Goal: Transaction & Acquisition: Obtain resource

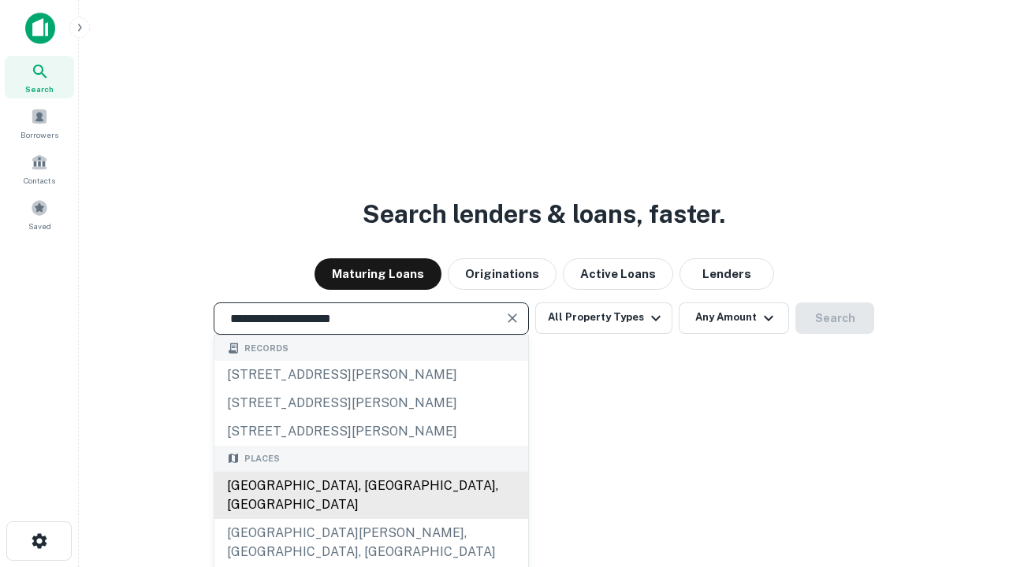
click at [370, 519] on div "[GEOGRAPHIC_DATA], [GEOGRAPHIC_DATA], [GEOGRAPHIC_DATA]" at bounding box center [371, 495] width 314 height 47
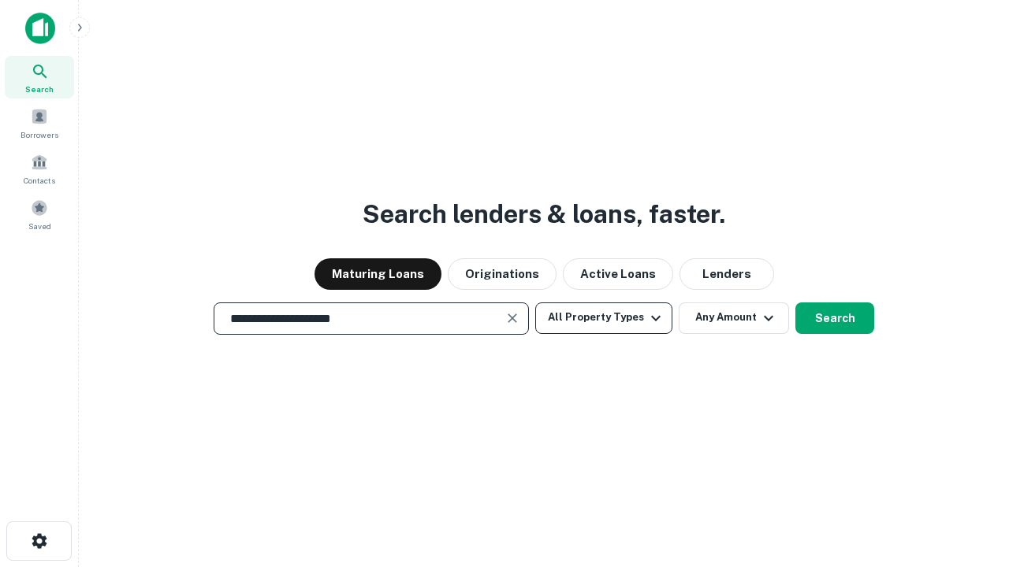
type input "**********"
click at [604, 318] on button "All Property Types" at bounding box center [603, 319] width 137 height 32
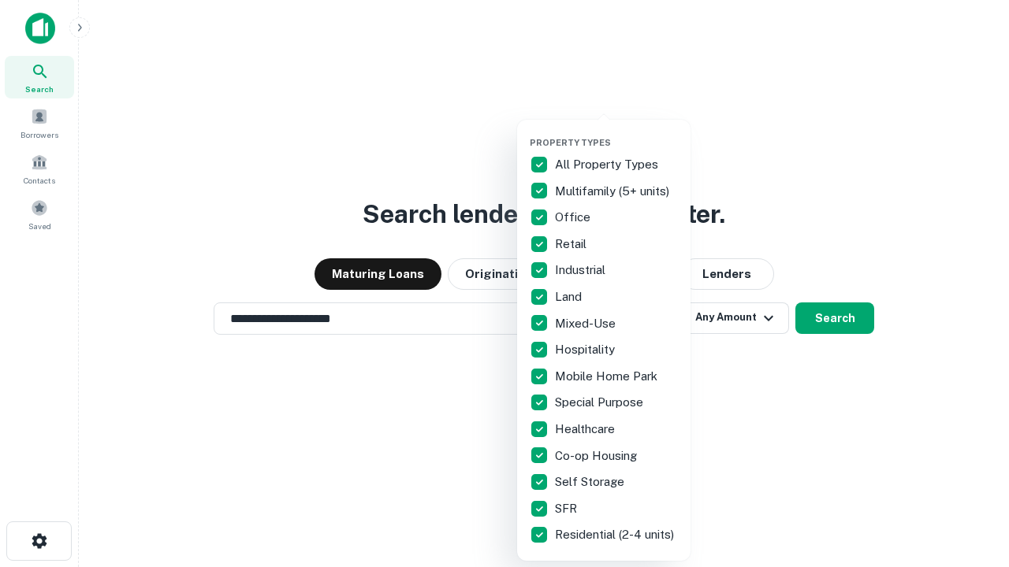
click at [616, 132] on button "button" at bounding box center [616, 132] width 173 height 1
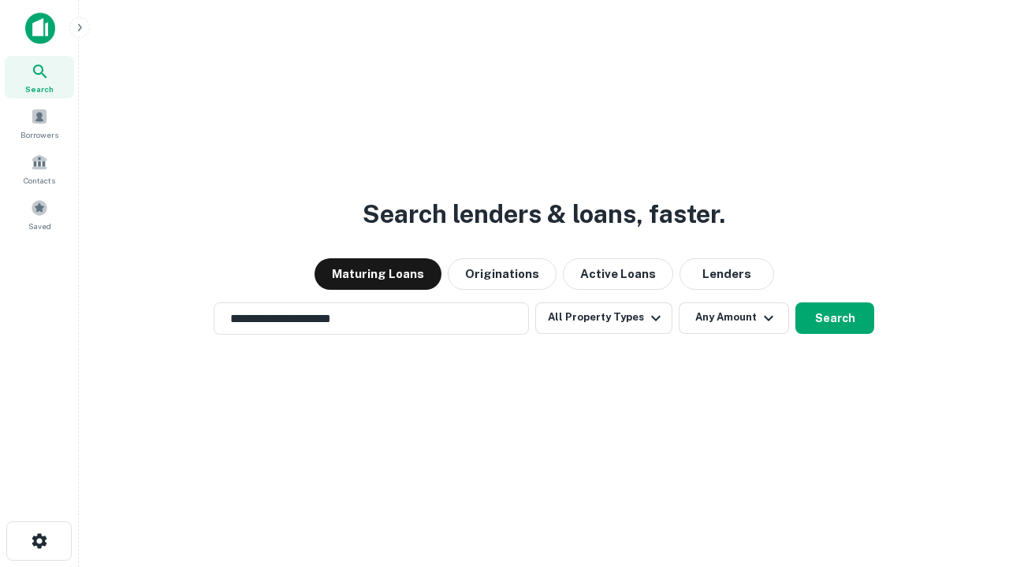
scroll to position [24, 0]
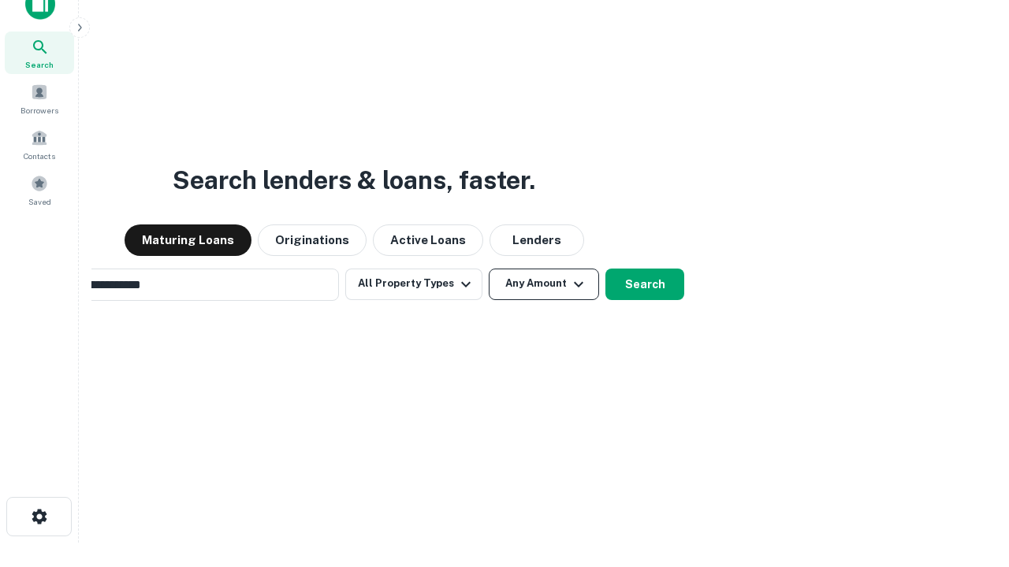
click at [489, 269] on button "Any Amount" at bounding box center [544, 285] width 110 height 32
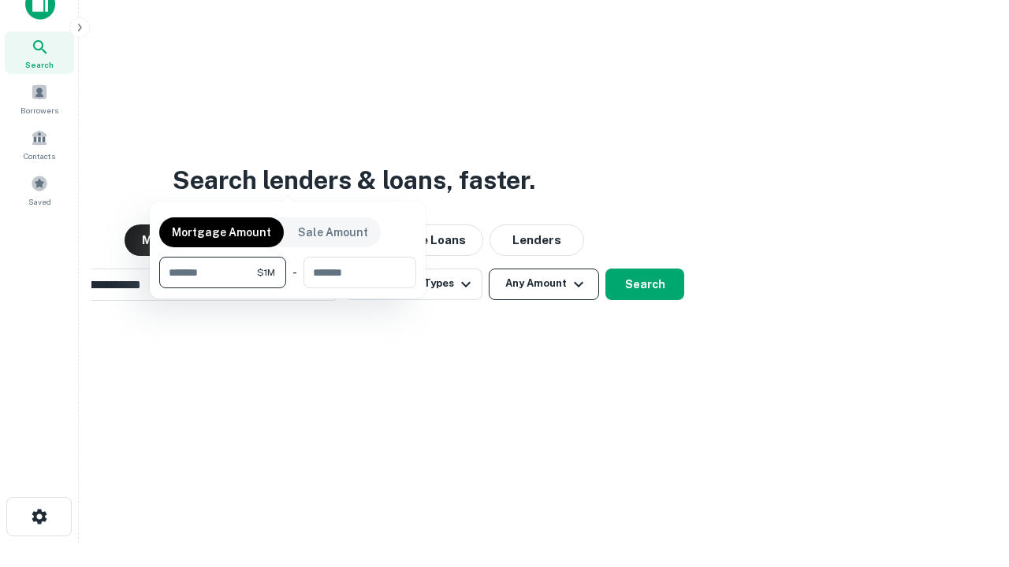
scroll to position [25, 0]
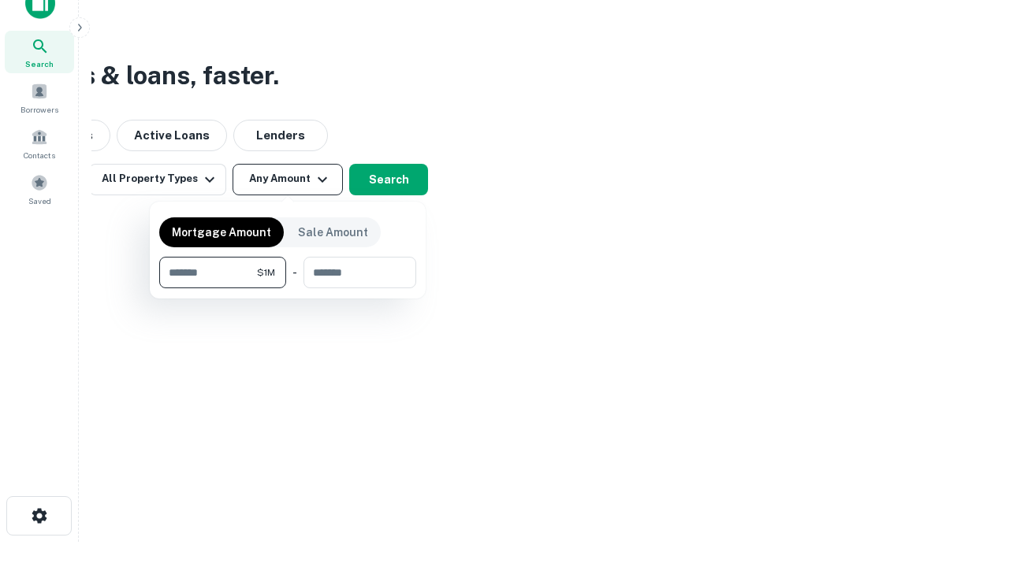
type input "*******"
click at [288, 288] on button "button" at bounding box center [287, 288] width 257 height 1
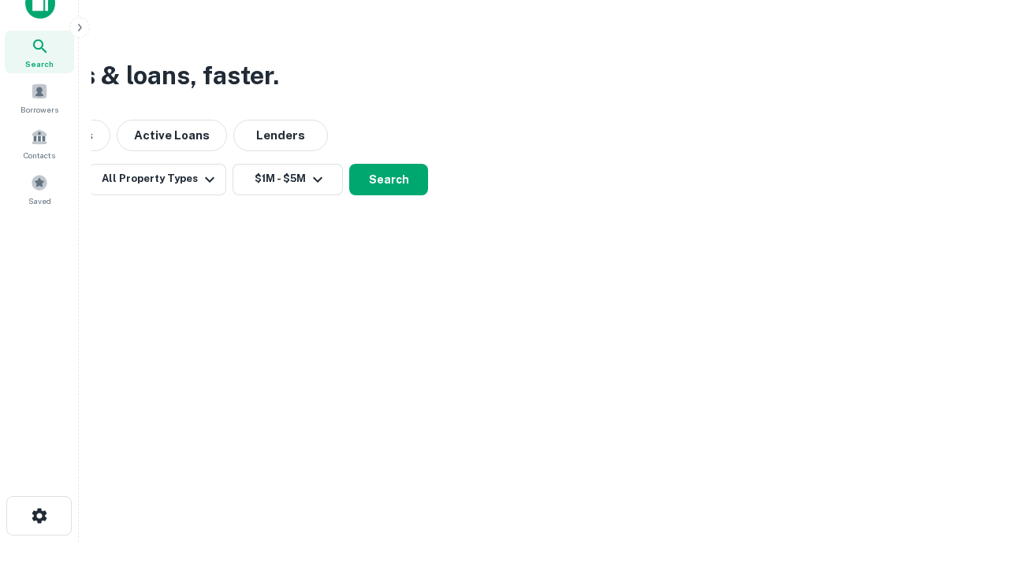
scroll to position [24, 0]
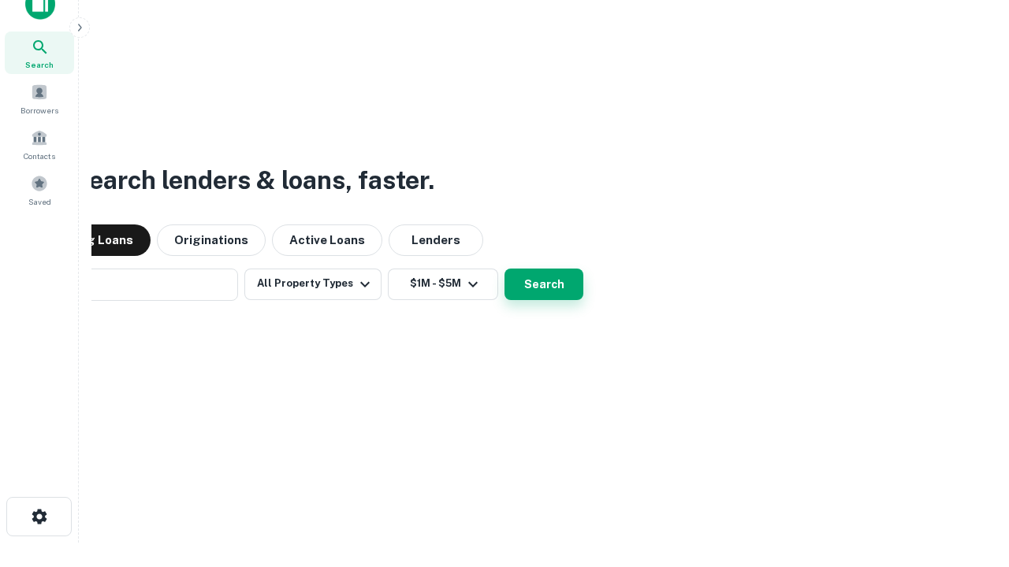
click at [504, 269] on button "Search" at bounding box center [543, 285] width 79 height 32
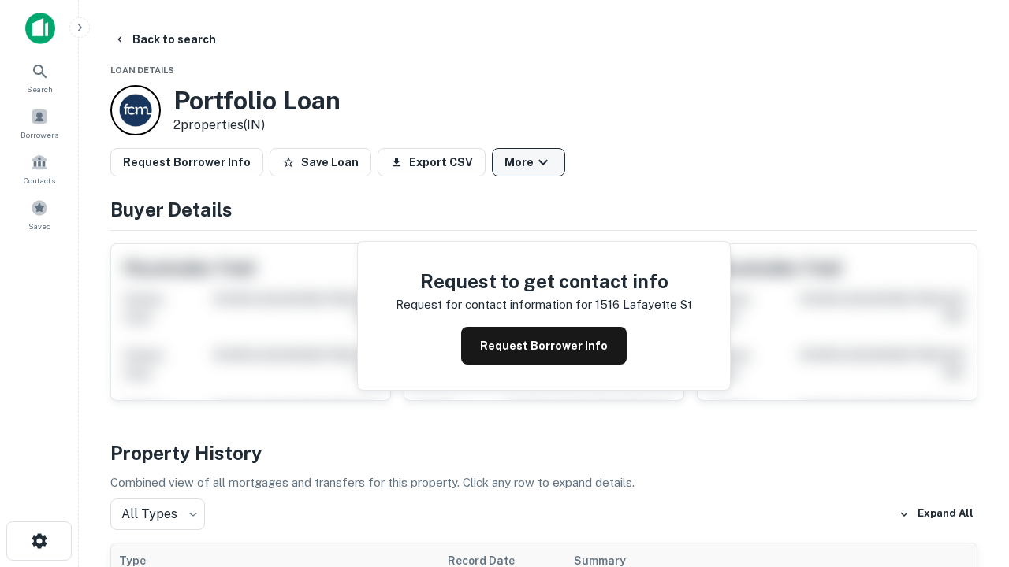
click at [528, 162] on button "More" at bounding box center [528, 162] width 73 height 28
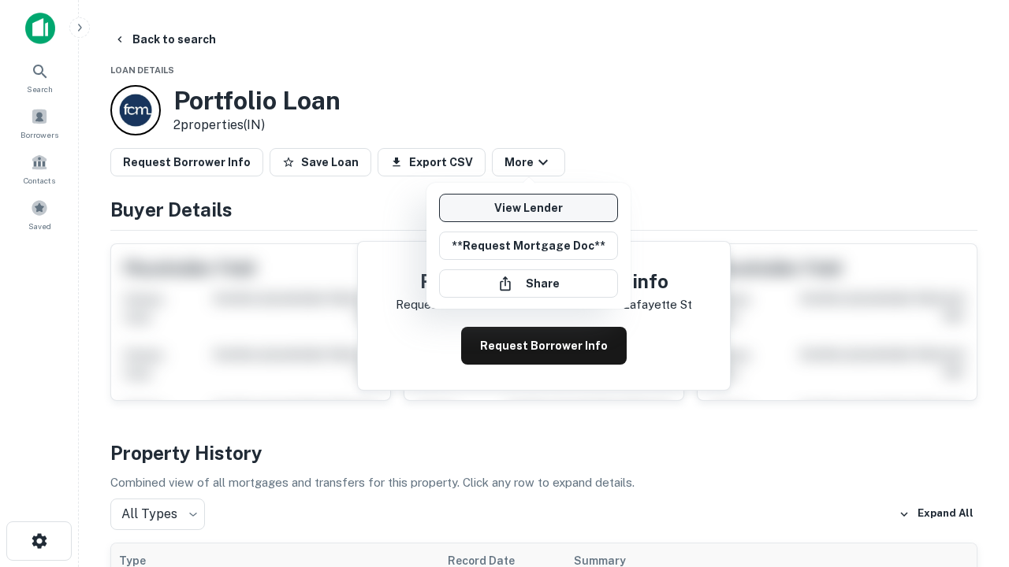
click at [528, 208] on link "View Lender" at bounding box center [528, 208] width 179 height 28
